Goal: Information Seeking & Learning: Learn about a topic

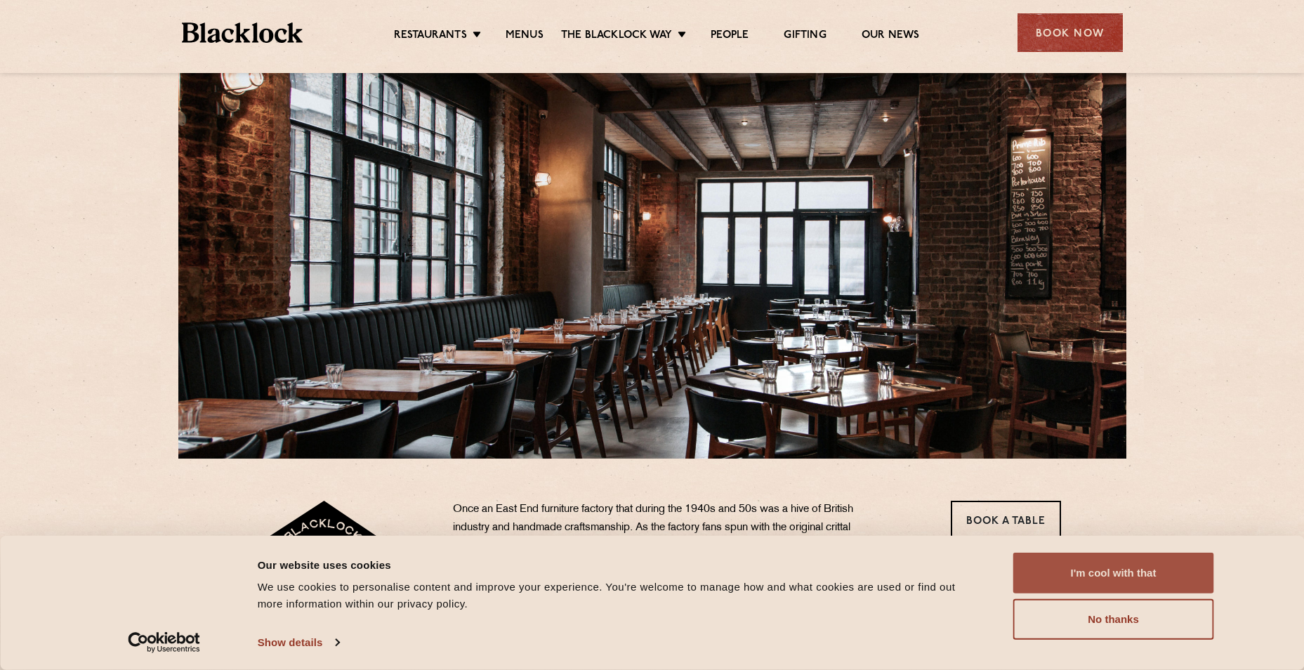
click at [1126, 572] on button "I'm cool with that" at bounding box center [1113, 573] width 201 height 41
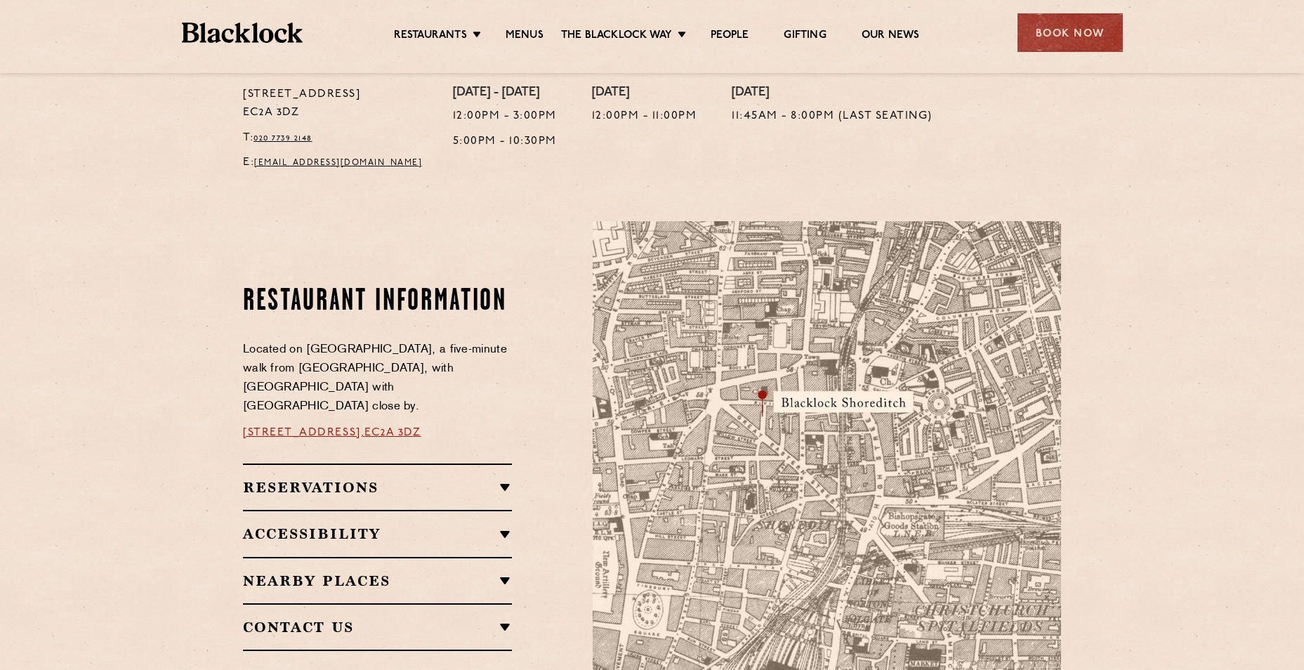
scroll to position [605, 0]
click at [523, 29] on link "Menus" at bounding box center [525, 36] width 38 height 15
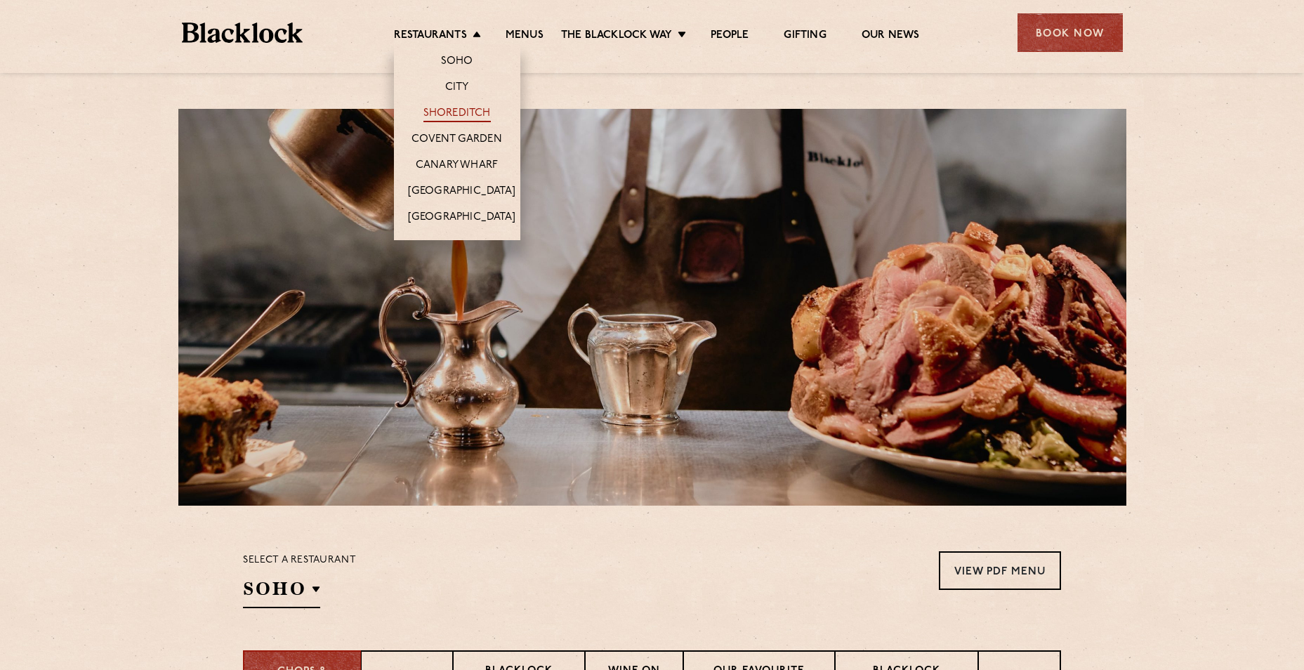
click at [450, 115] on link "Shoreditch" at bounding box center [457, 114] width 67 height 15
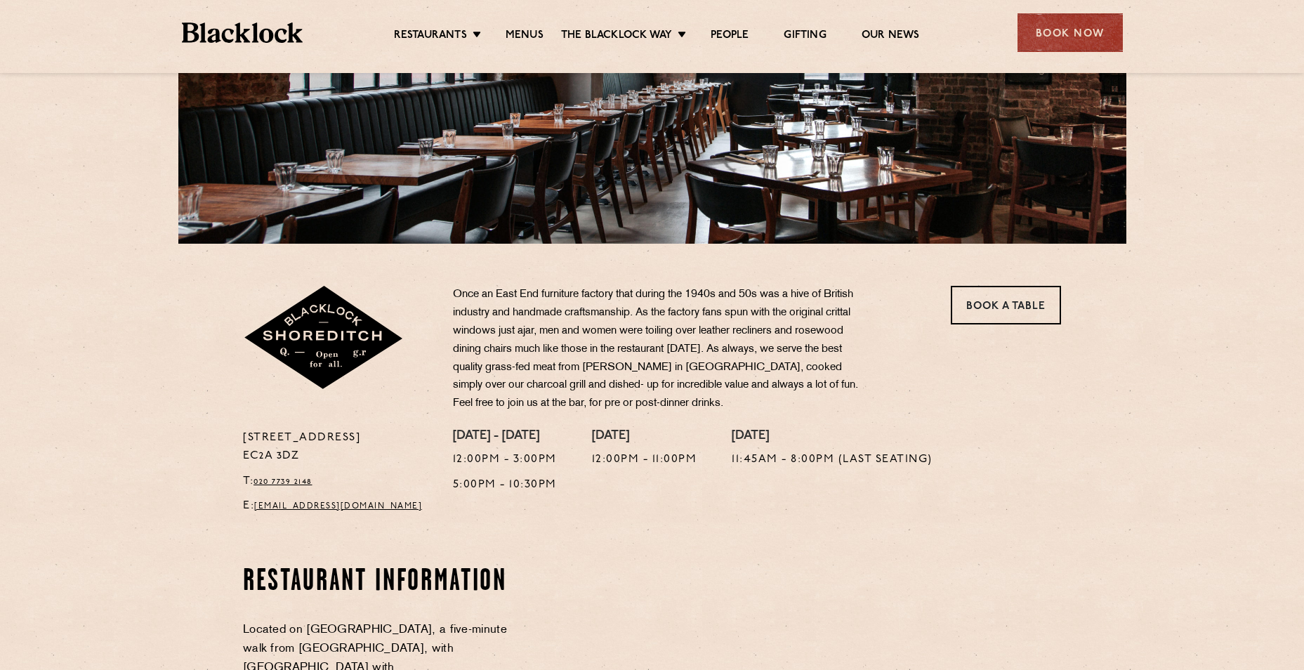
scroll to position [211, 0]
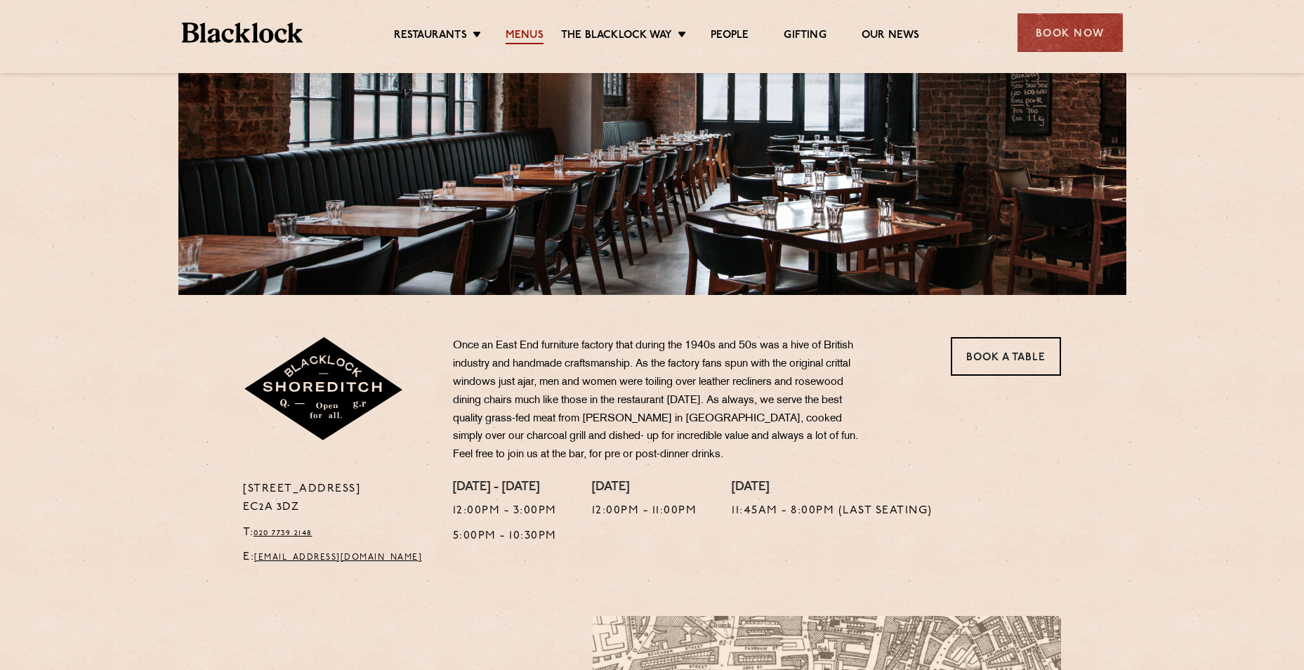
click at [525, 35] on link "Menus" at bounding box center [525, 36] width 38 height 15
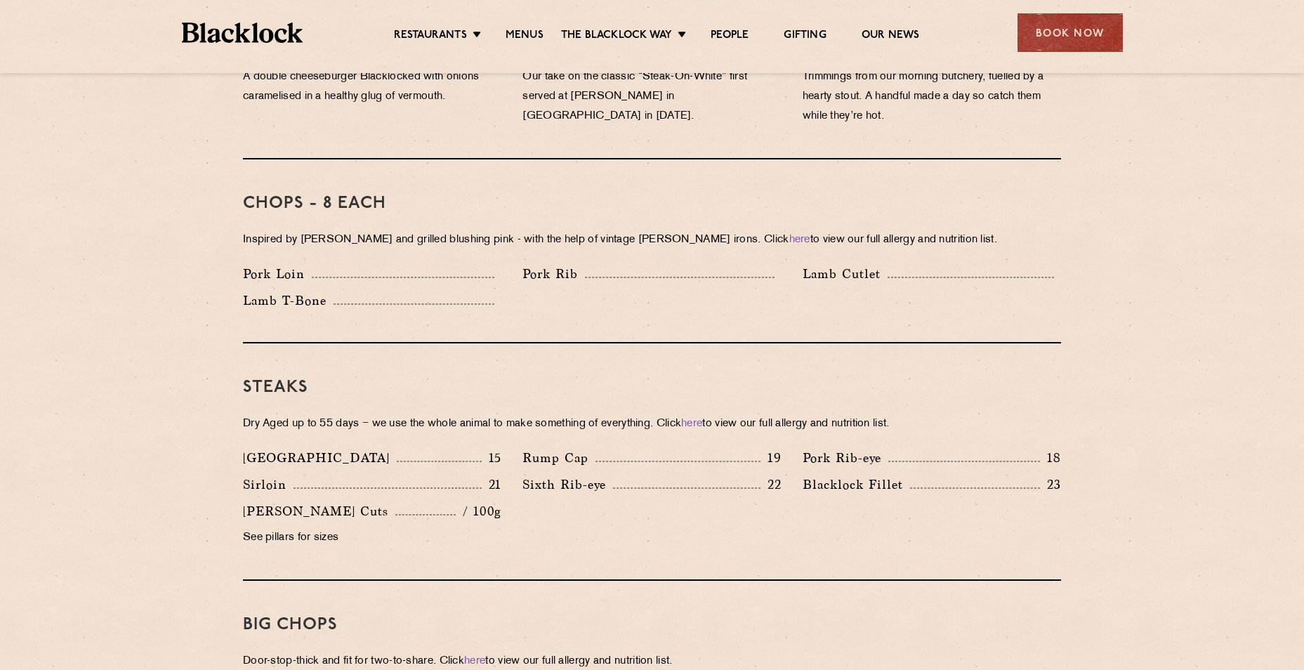
scroll to position [1053, 0]
